Goal: Task Accomplishment & Management: Use online tool/utility

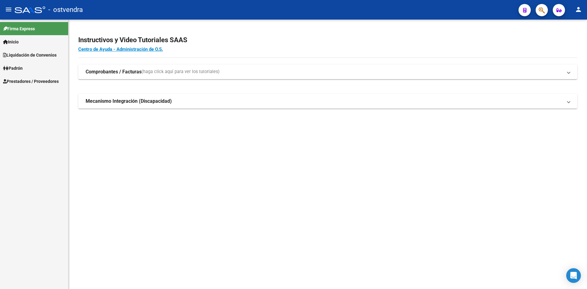
click at [46, 46] on link "Inicio" at bounding box center [34, 41] width 68 height 13
click at [38, 91] on link "Padrón" at bounding box center [34, 94] width 68 height 13
click at [38, 115] on div "Firma Express Inicio Instructivos Contacto OS Liquidación de Convenios Gastos -…" at bounding box center [34, 154] width 68 height 269
click at [43, 95] on span "Prestadores / Proveedores" at bounding box center [31, 94] width 56 height 7
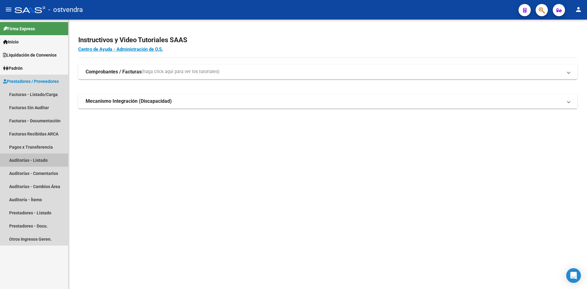
click at [46, 156] on link "Auditorías - Listado" at bounding box center [34, 159] width 68 height 13
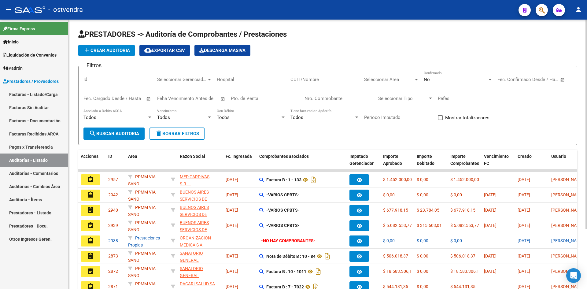
click at [424, 79] on span "No" at bounding box center [427, 80] width 6 height 6
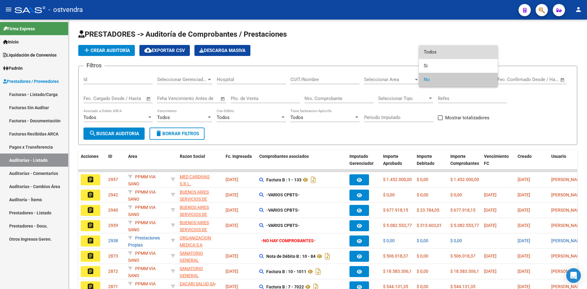
click at [436, 53] on span "Todos" at bounding box center [458, 52] width 69 height 14
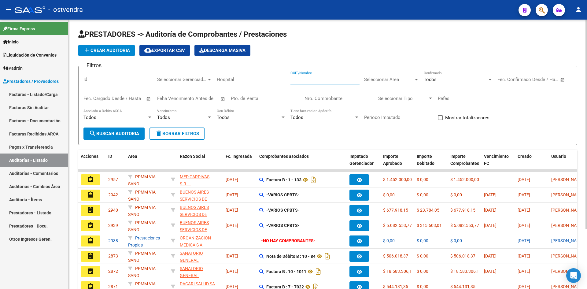
click at [340, 79] on input "CUIT/Nombre" at bounding box center [324, 80] width 69 height 6
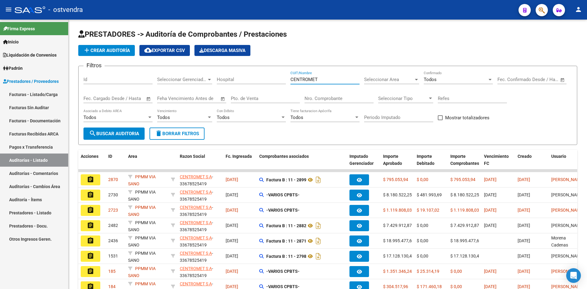
type input "CENTROMET"
click at [59, 105] on link "Facturas Sin Auditar" at bounding box center [34, 107] width 68 height 13
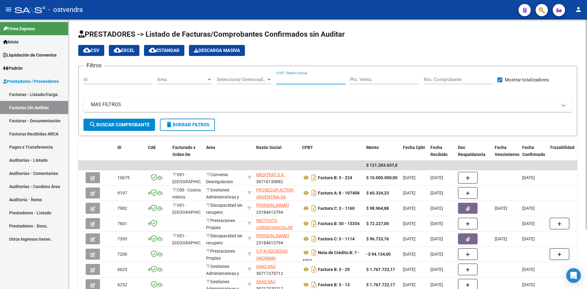
click at [314, 81] on input "CUIT / Razón Social" at bounding box center [310, 80] width 69 height 6
type input "CENTROMET"
click at [120, 125] on span "search Buscar Comprobante" at bounding box center [119, 125] width 61 height 6
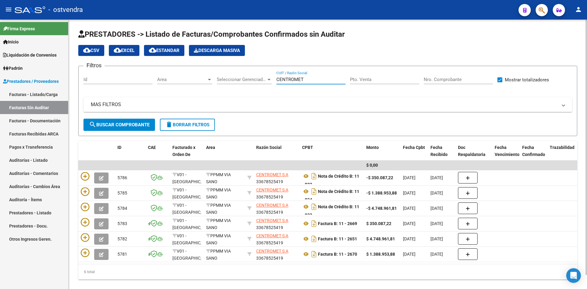
drag, startPoint x: 316, startPoint y: 79, endPoint x: 246, endPoint y: 78, distance: 69.4
click at [246, 78] on div "Filtros Id Area Area Seleccionar Gerenciador Seleccionar Gerenciador CENTROMET …" at bounding box center [327, 95] width 488 height 48
click at [464, 79] on input "Nro. Comprobante" at bounding box center [458, 80] width 69 height 6
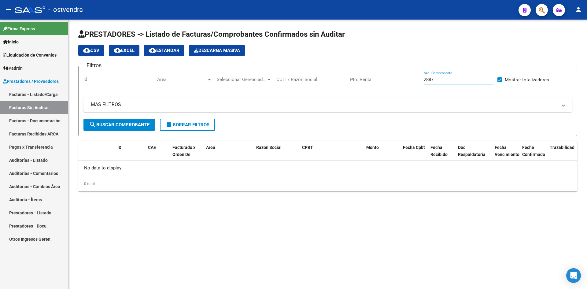
type input "2887"
click at [50, 162] on link "Auditorías - Listado" at bounding box center [34, 159] width 68 height 13
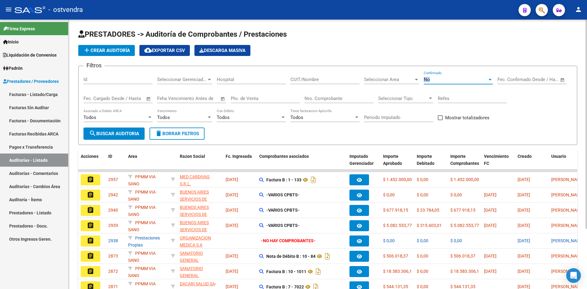
click at [439, 76] on div "No Confirmado" at bounding box center [458, 77] width 69 height 13
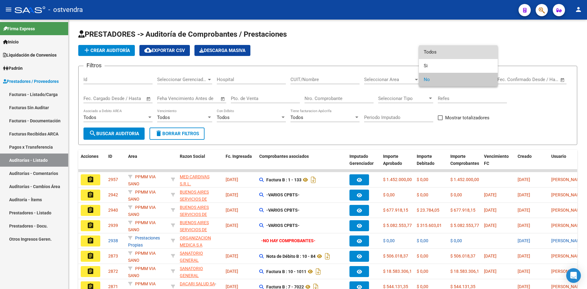
click at [441, 51] on span "Todos" at bounding box center [458, 52] width 69 height 14
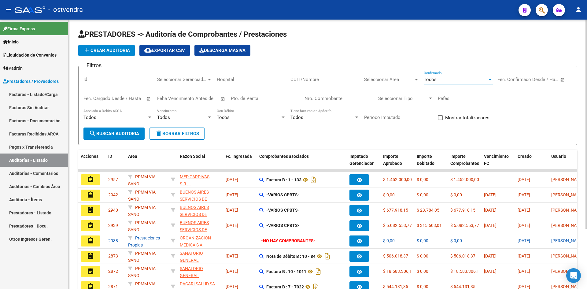
click at [337, 96] on input "Nro. Comprobante" at bounding box center [338, 99] width 69 height 6
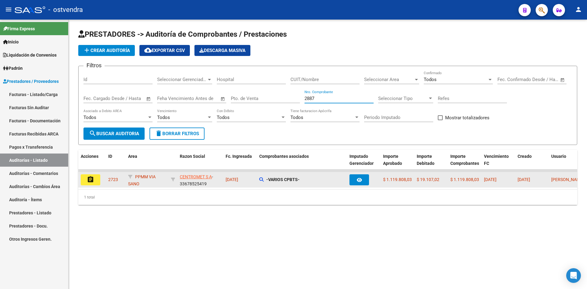
type input "2887"
click at [92, 183] on button "assignment" at bounding box center [91, 179] width 20 height 11
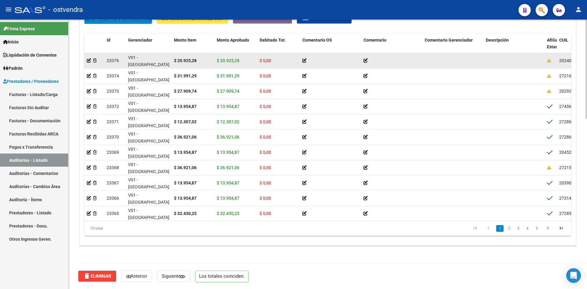
click at [195, 60] on strong "$ 20.925,28" at bounding box center [185, 60] width 23 height 5
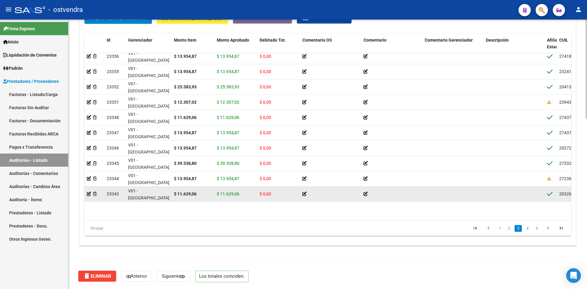
scroll to position [397, 0]
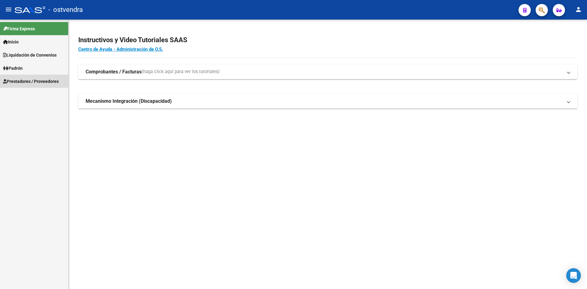
click at [57, 79] on span "Prestadores / Proveedores" at bounding box center [31, 81] width 56 height 7
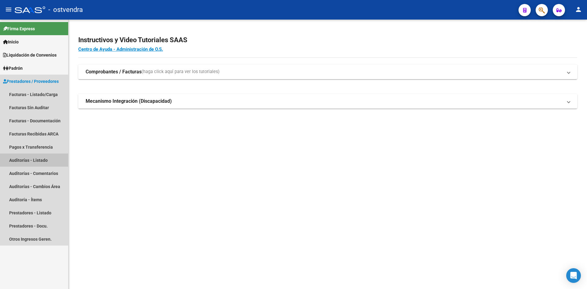
click at [42, 161] on link "Auditorías - Listado" at bounding box center [34, 159] width 68 height 13
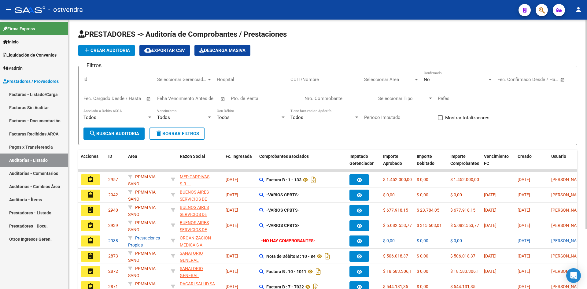
click at [335, 80] on input "CUIT/Nombre" at bounding box center [324, 80] width 69 height 6
click at [348, 93] on div "Nro. Comprobante" at bounding box center [338, 96] width 69 height 13
click at [343, 96] on input "Nro. Comprobante" at bounding box center [338, 99] width 69 height 6
type input "2887"
click at [446, 82] on div "No Confirmado" at bounding box center [458, 77] width 69 height 13
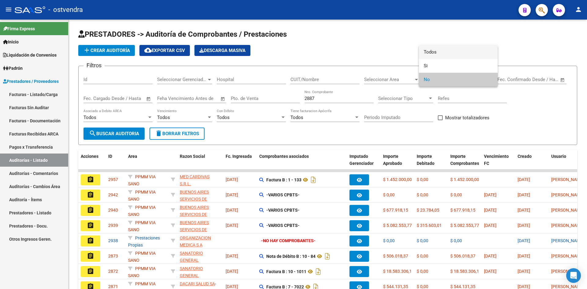
click at [445, 55] on span "Todos" at bounding box center [458, 52] width 69 height 14
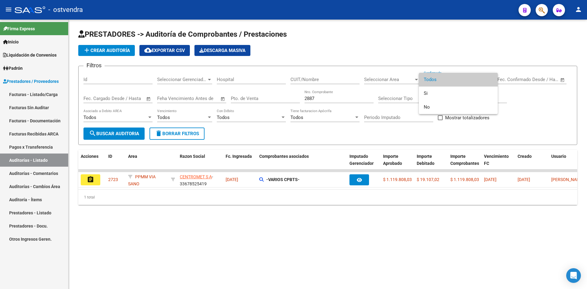
click at [424, 62] on div at bounding box center [293, 144] width 587 height 289
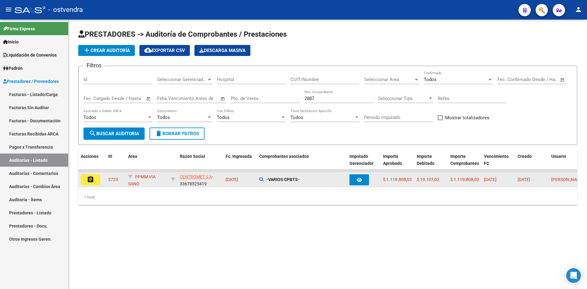
click at [93, 182] on mat-icon "assignment" at bounding box center [90, 179] width 7 height 7
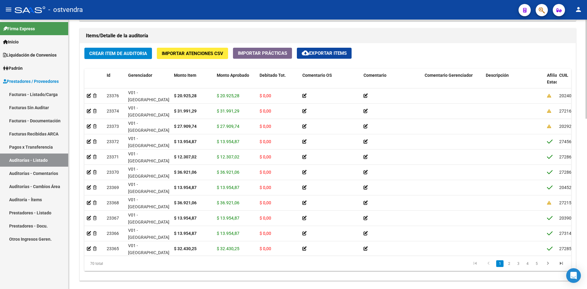
click at [347, 54] on span "cloud_download Exportar Items" at bounding box center [324, 53] width 45 height 6
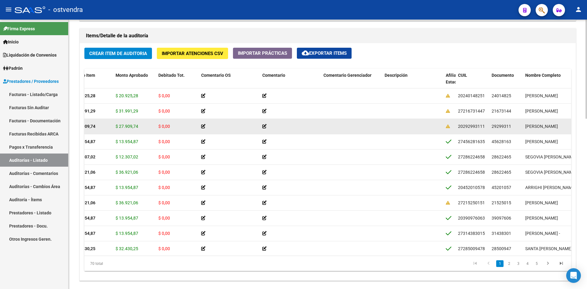
scroll to position [0, 102]
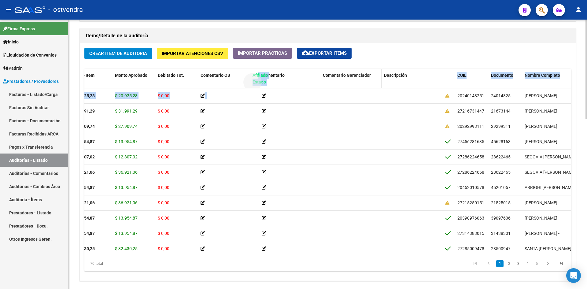
drag, startPoint x: 450, startPoint y: 77, endPoint x: 362, endPoint y: 72, distance: 88.5
click at [258, 95] on div "Id Gerenciador Monto Item Monto Aprobado Debitado Tot. Comentario OS Comentario…" at bounding box center [327, 170] width 486 height 203
click at [450, 58] on div "Crear Item de Auditoria Importar Atenciones CSV Importar Prácticas cloud_downlo…" at bounding box center [328, 161] width 496 height 237
drag, startPoint x: 449, startPoint y: 80, endPoint x: 425, endPoint y: 81, distance: 23.9
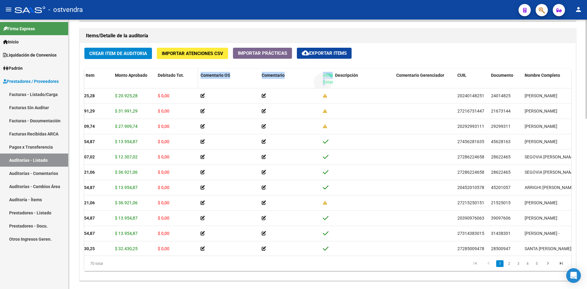
drag, startPoint x: 326, startPoint y: 79, endPoint x: 191, endPoint y: 84, distance: 135.2
click at [191, 84] on div "Id Gerenciador Monto Item Monto Aprobado Debitado Tot. Comentario OS Comentario…" at bounding box center [436, 82] width 906 height 27
drag, startPoint x: 328, startPoint y: 86, endPoint x: 318, endPoint y: 86, distance: 10.4
click at [318, 86] on div "Id Gerenciador Monto Item Monto Aprobado Debitado Tot. Comentario OS Comentario…" at bounding box center [436, 82] width 906 height 27
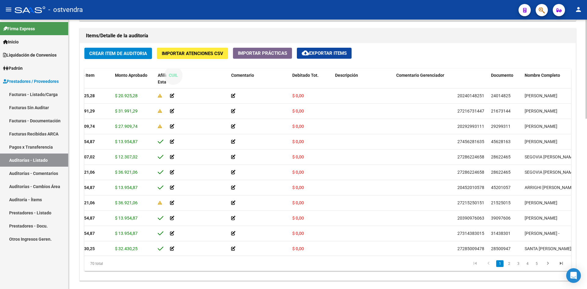
drag, startPoint x: 464, startPoint y: 76, endPoint x: 176, endPoint y: 80, distance: 288.5
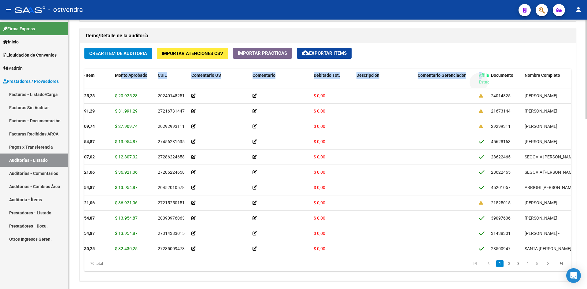
drag, startPoint x: 481, startPoint y: 78, endPoint x: 120, endPoint y: 82, distance: 360.6
click at [120, 82] on div "Id Gerenciador Monto Item Monto Aprobado CUIL Comentario OS Comentario Debitado…" at bounding box center [436, 82] width 906 height 27
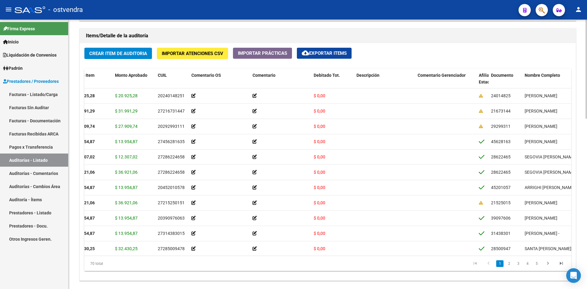
click at [475, 53] on div "Crear Item de Auditoria Importar Atenciones CSV Importar Prácticas cloud_downlo…" at bounding box center [328, 161] width 496 height 237
drag, startPoint x: 481, startPoint y: 75, endPoint x: 151, endPoint y: 73, distance: 330.3
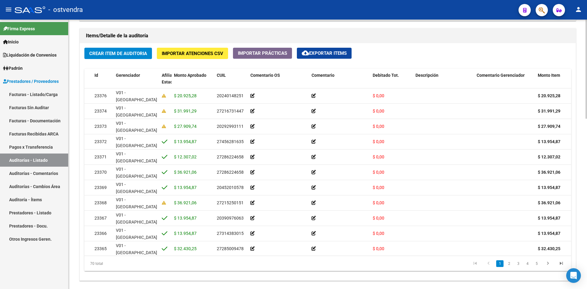
scroll to position [0, 0]
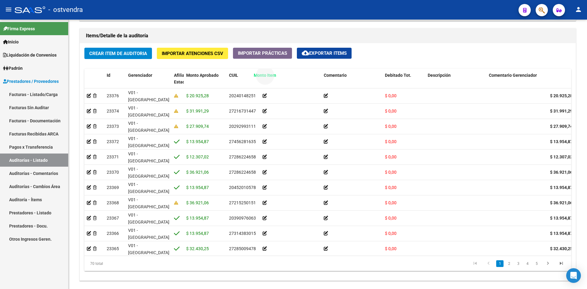
drag, startPoint x: 561, startPoint y: 75, endPoint x: 265, endPoint y: 82, distance: 296.2
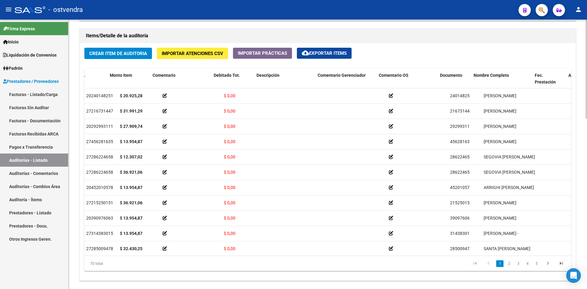
scroll to position [0, 125]
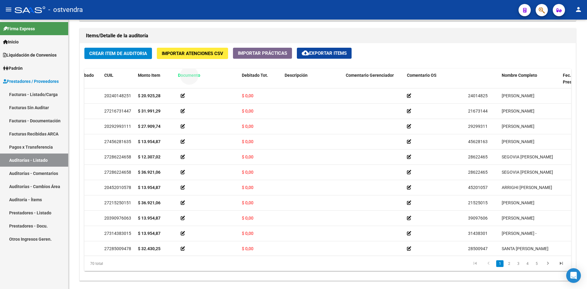
drag, startPoint x: 478, startPoint y: 76, endPoint x: 188, endPoint y: 77, distance: 290.0
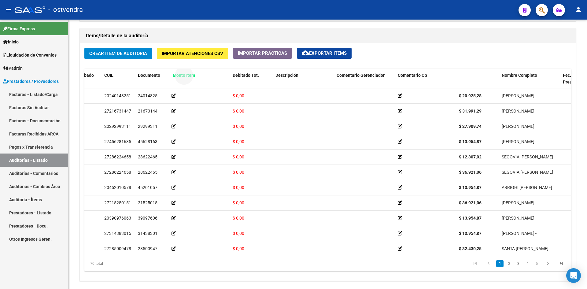
drag, startPoint x: 478, startPoint y: 74, endPoint x: 192, endPoint y: 83, distance: 286.2
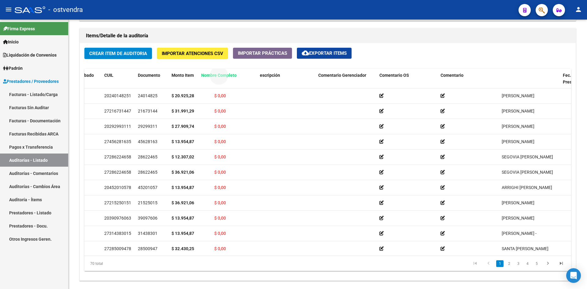
drag, startPoint x: 528, startPoint y: 74, endPoint x: 228, endPoint y: 83, distance: 300.5
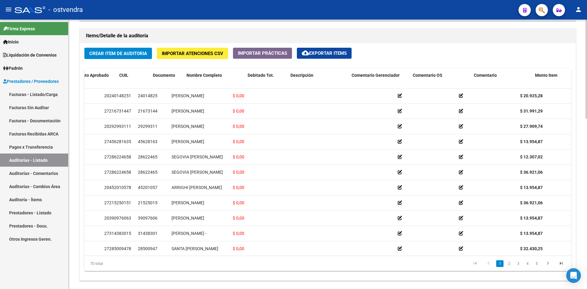
scroll to position [0, 0]
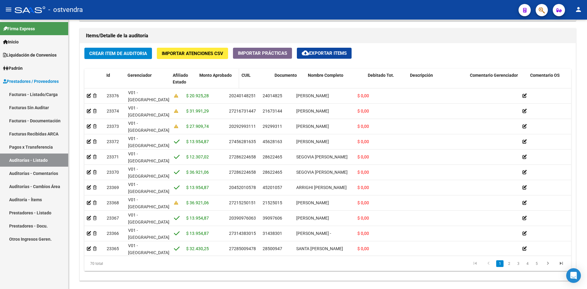
drag, startPoint x: 183, startPoint y: 78, endPoint x: 198, endPoint y: 78, distance: 15.0
click at [198, 78] on div "Id Gerenciador Afiliado Estado Monto Aprobado CUIL Documento Nombre Completo De…" at bounding box center [537, 79] width 906 height 20
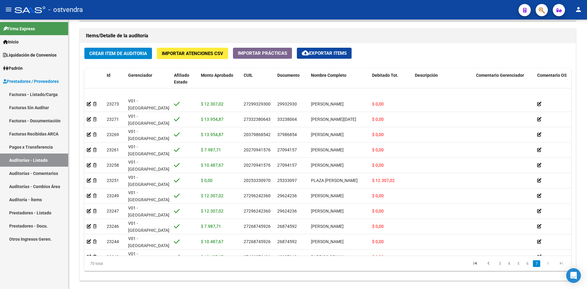
scroll to position [909, 0]
